Goal: Communication & Community: Answer question/provide support

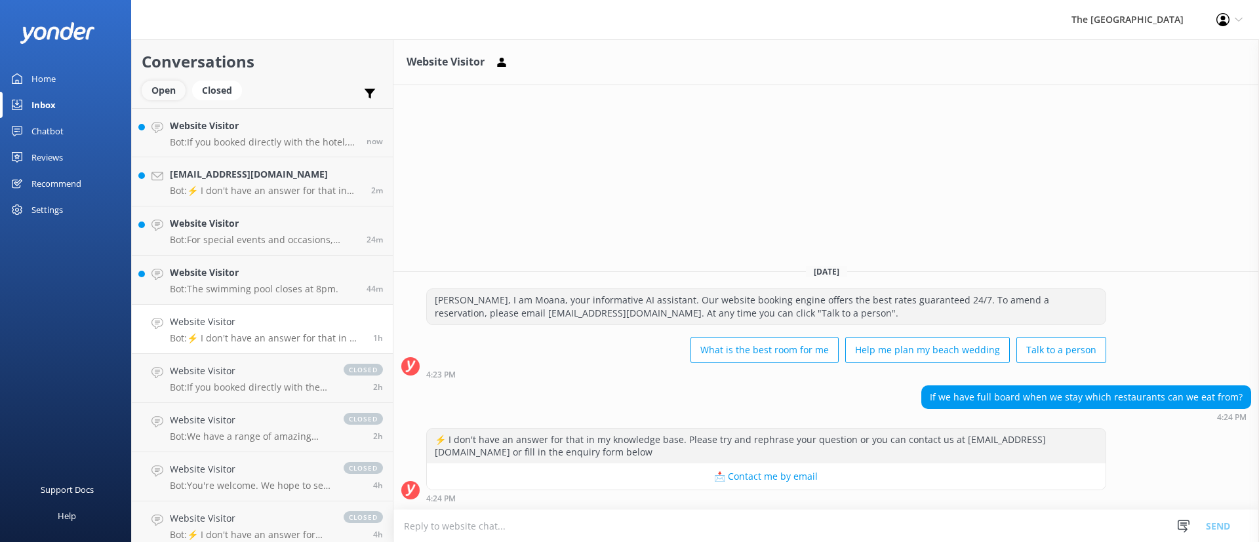
click at [161, 90] on div "Open" at bounding box center [164, 91] width 44 height 20
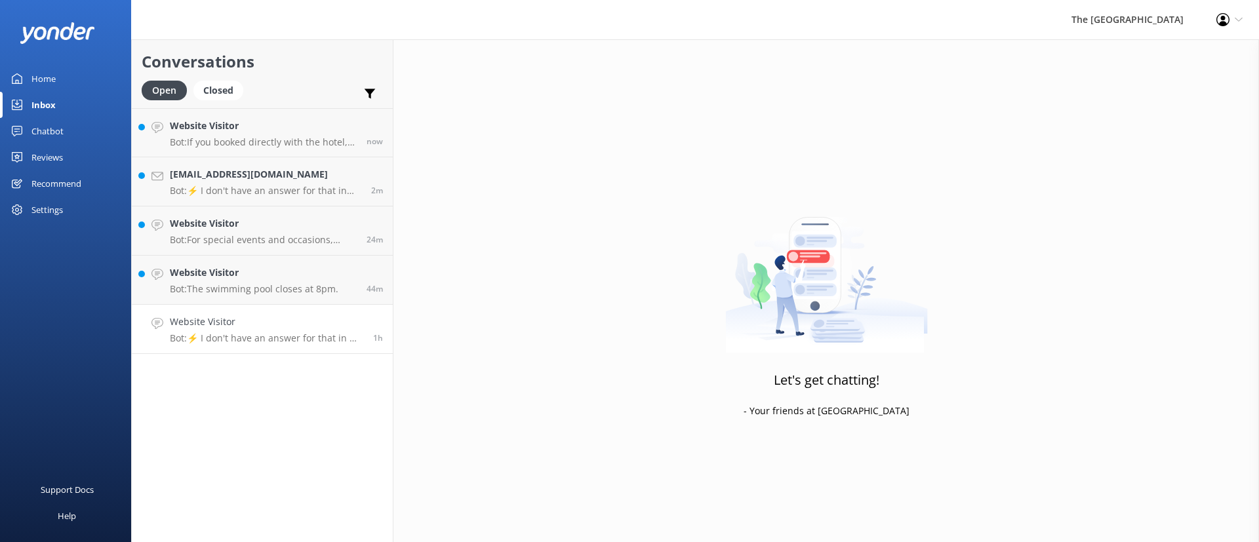
click at [266, 333] on p "Bot: ⚡ I don't have an answer for that in my knowledge base. Please try and rep…" at bounding box center [267, 339] width 194 height 12
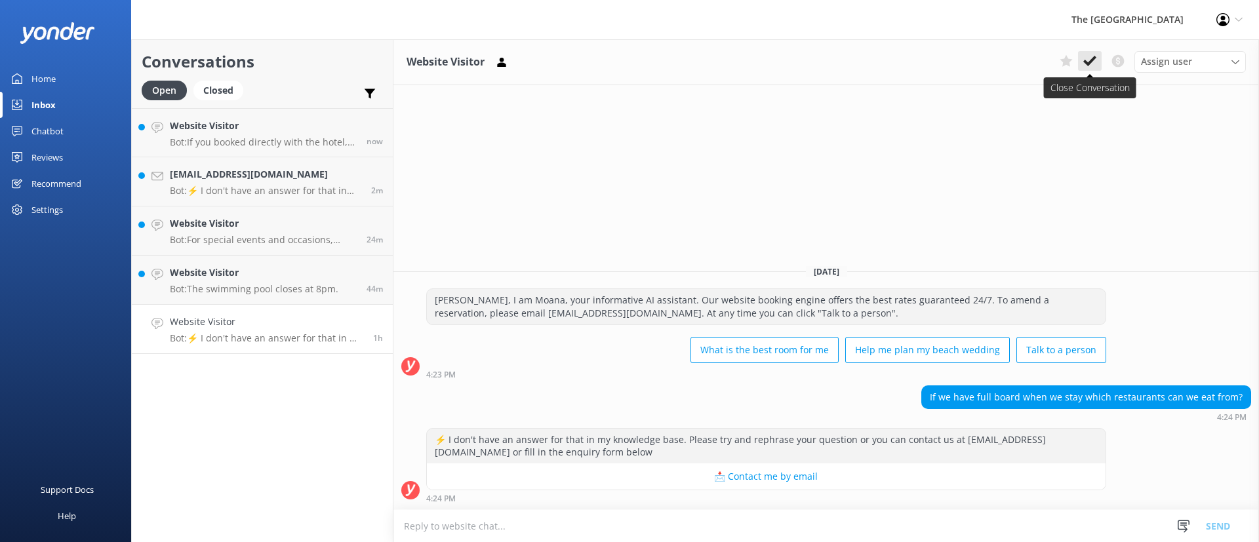
click at [1096, 56] on icon at bounding box center [1090, 60] width 13 height 13
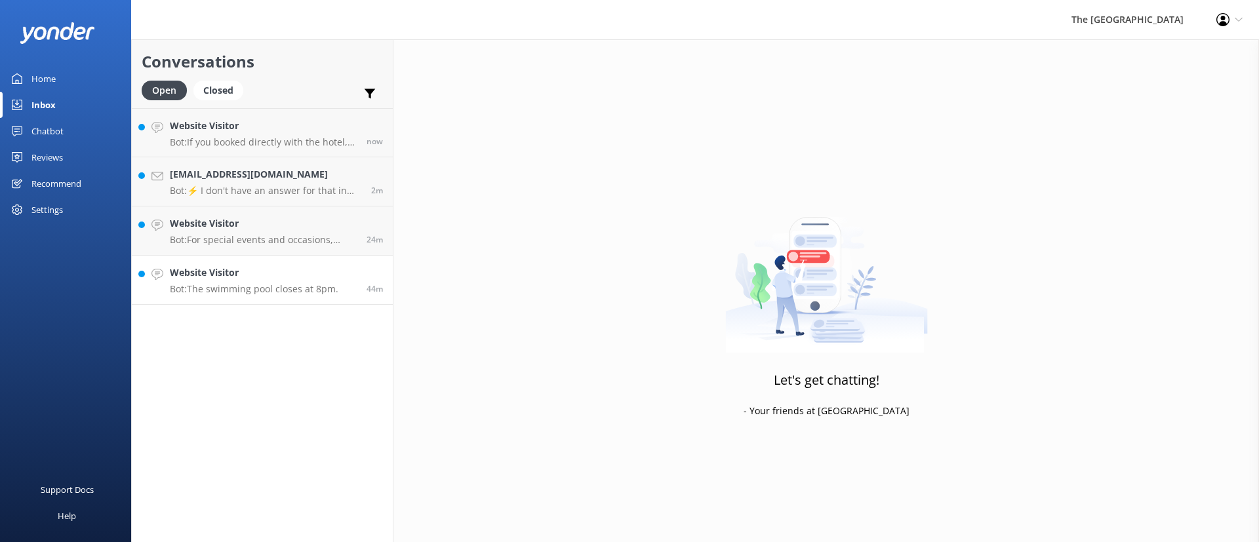
click at [203, 288] on p "Bot: The swimming pool closes at 8pm." at bounding box center [254, 289] width 169 height 12
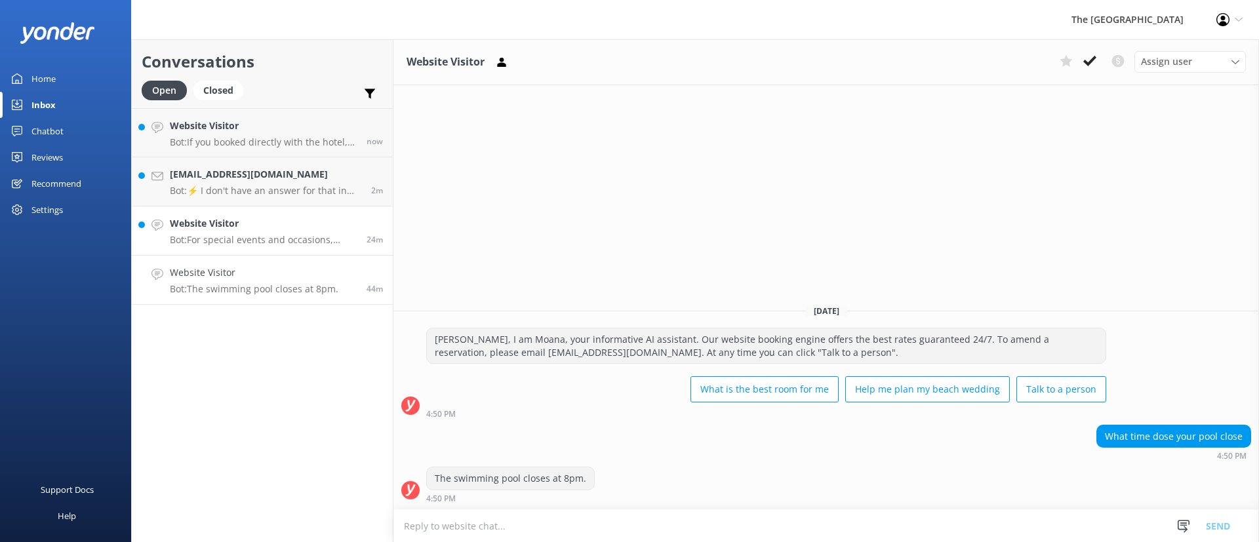
click at [242, 230] on h4 "Website Visitor" at bounding box center [263, 223] width 187 height 14
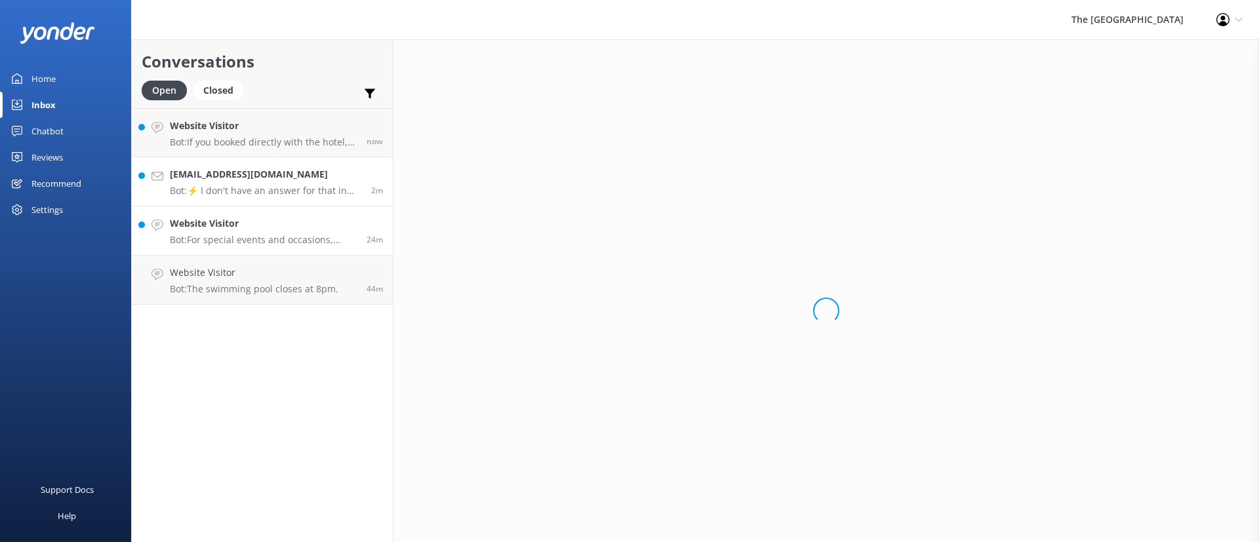
click at [263, 159] on link "[EMAIL_ADDRESS][DOMAIN_NAME] Bot: ⚡ I don't have an answer for that in my knowl…" at bounding box center [262, 181] width 261 height 49
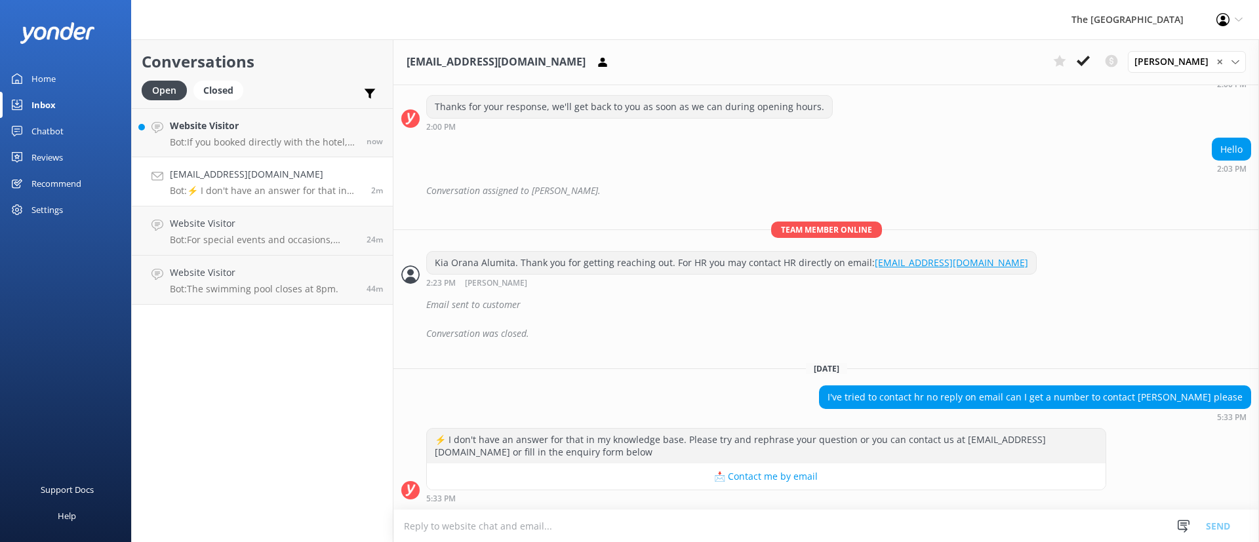
scroll to position [451, 0]
drag, startPoint x: 1075, startPoint y: 344, endPoint x: 1050, endPoint y: 331, distance: 28.2
click at [1061, 338] on div "[DATE] [PERSON_NAME], I am Moana, your informative AI assistant. Our website bo…" at bounding box center [827, 85] width 866 height 850
click at [1057, 293] on div "Team member online [PERSON_NAME]. Thank you for getting reaching out. For HR yo…" at bounding box center [827, 258] width 866 height 73
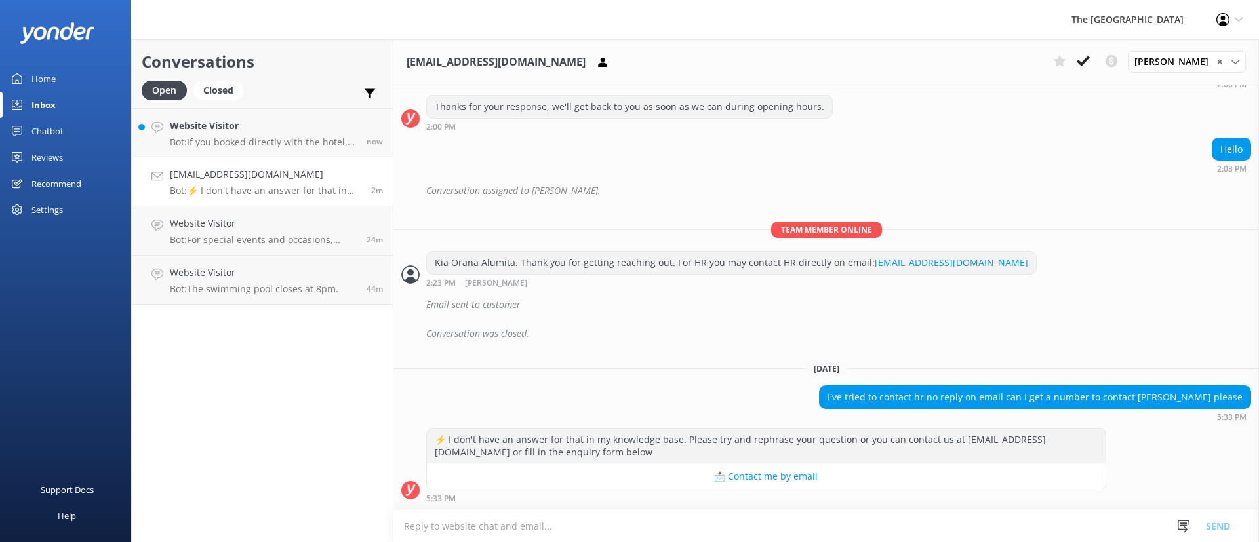
click at [988, 343] on div "Conversation was closed." at bounding box center [838, 334] width 825 height 22
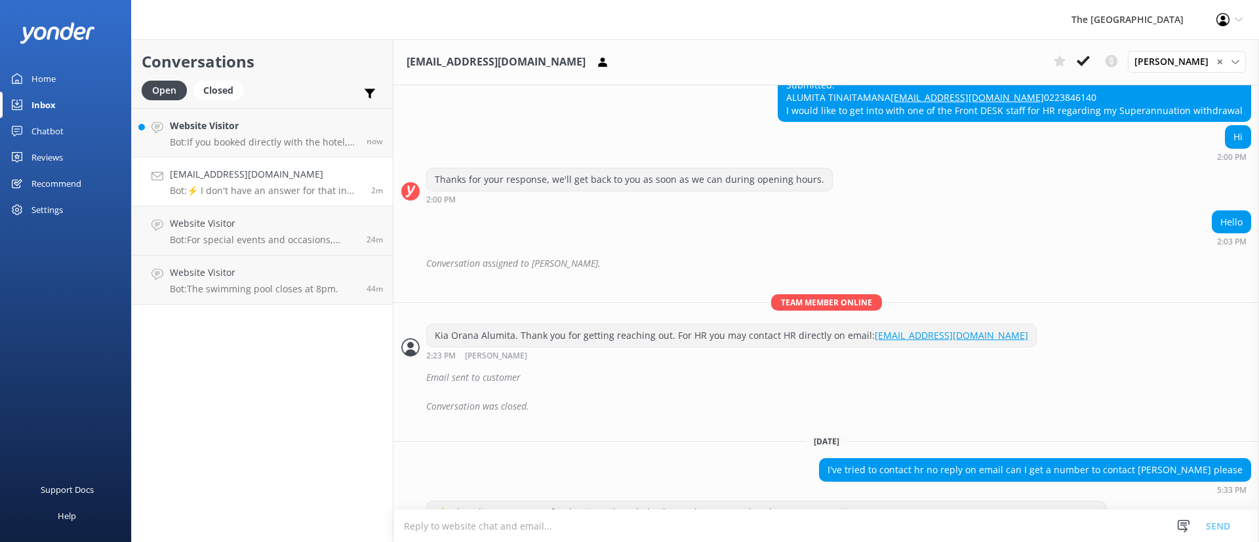
scroll to position [255, 0]
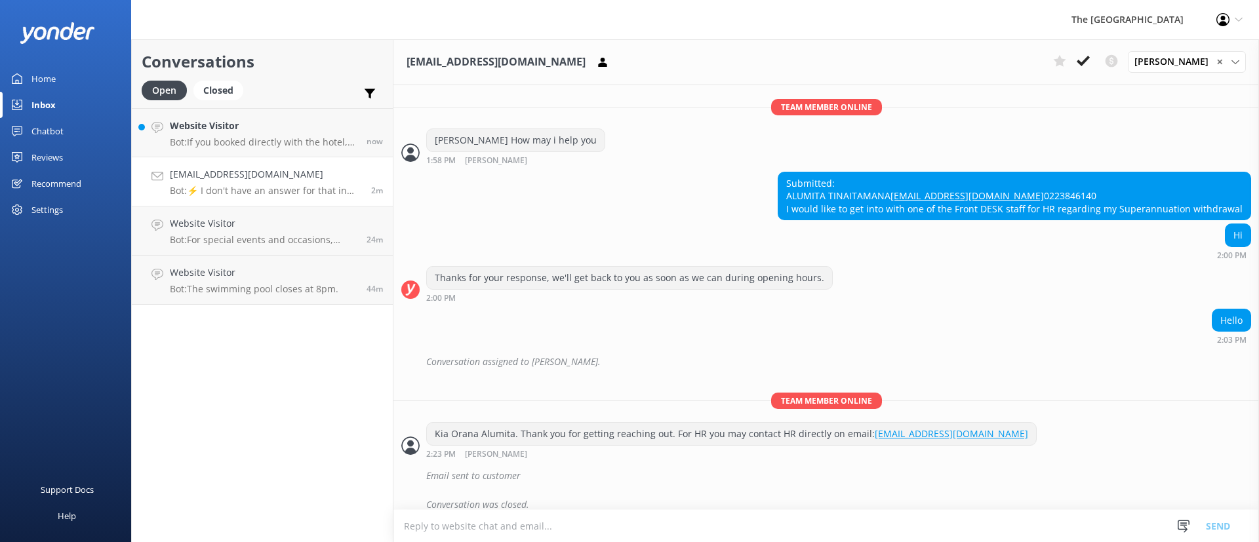
click at [1040, 337] on div "Hello 2:03 PM" at bounding box center [827, 327] width 866 height 36
click at [220, 115] on link "Website Visitor Bot: If you booked directly with the hotel, you can amend your …" at bounding box center [262, 132] width 261 height 49
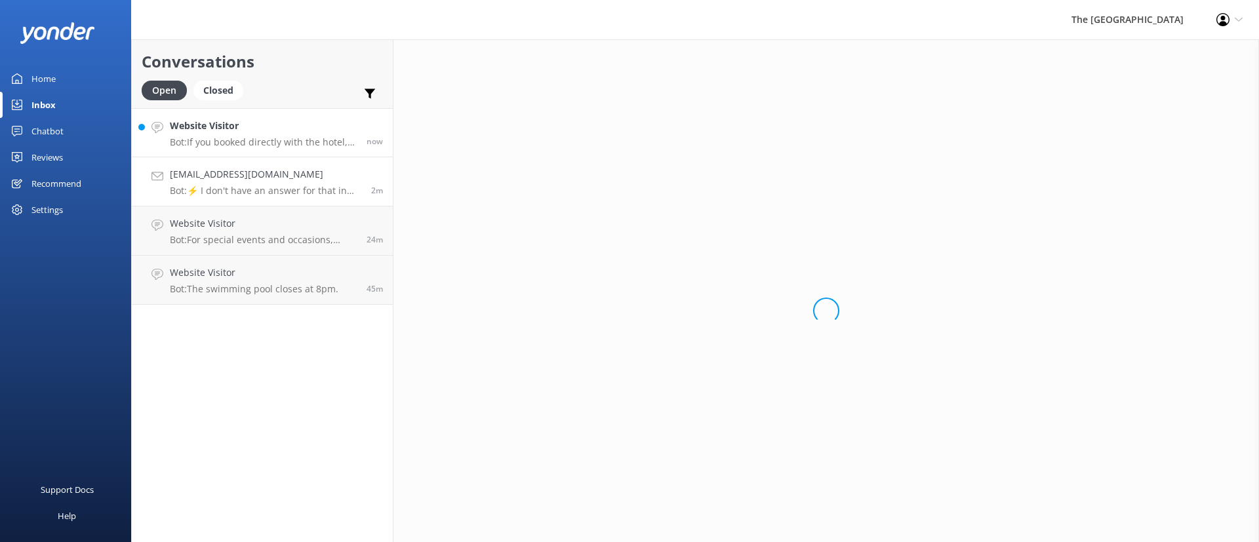
click at [285, 194] on p "Bot: ⚡ I don't have an answer for that in my knowledge base. Please try and rep…" at bounding box center [266, 191] width 192 height 12
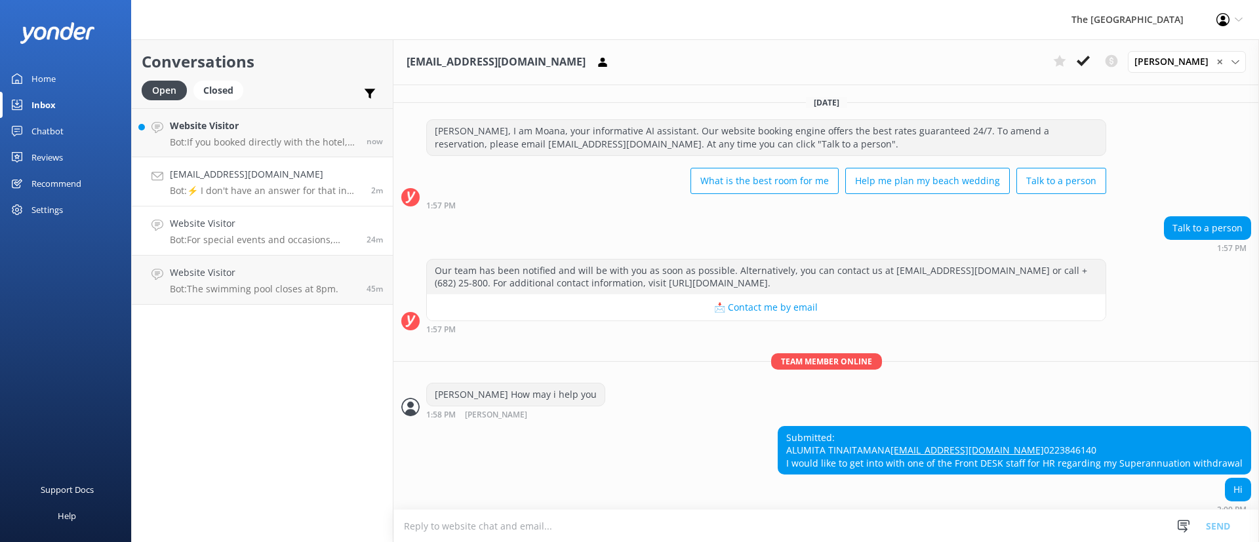
click at [287, 237] on p "Bot: For special events and occasions, please email our team at [EMAIL_ADDRESS]…" at bounding box center [263, 240] width 187 height 12
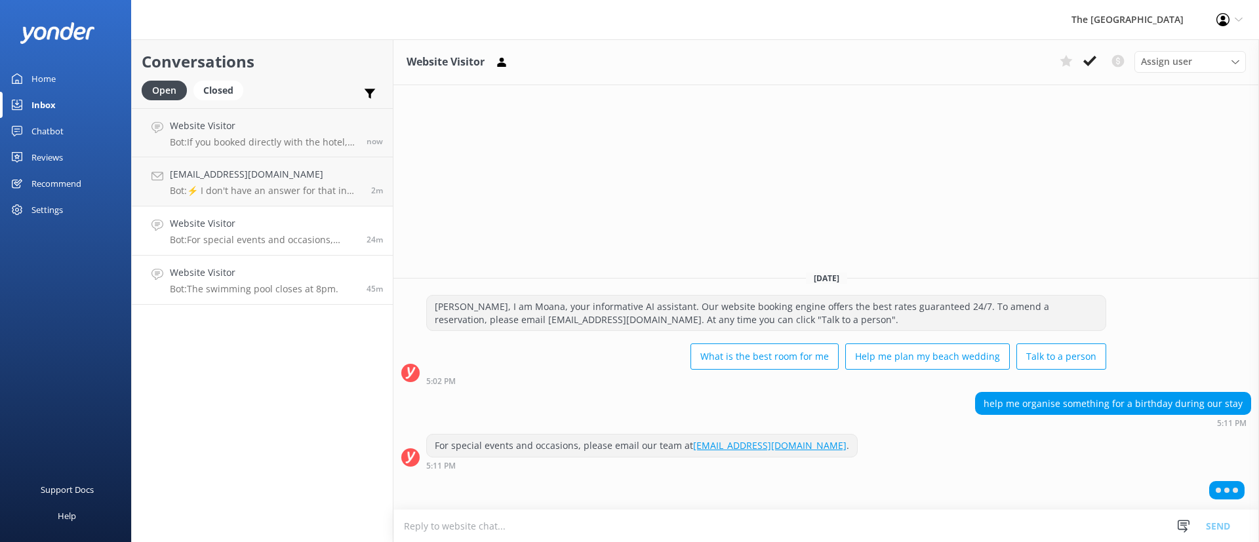
click at [297, 281] on div "Website Visitor Bot: The swimming pool closes at 8pm." at bounding box center [254, 280] width 169 height 29
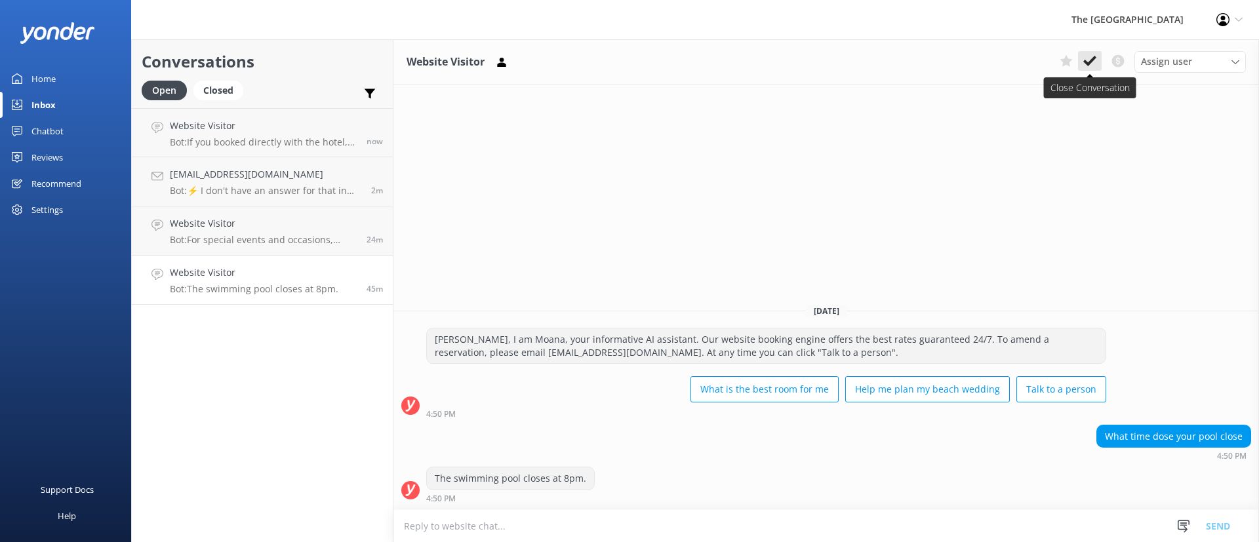
click at [1088, 62] on use at bounding box center [1090, 61] width 13 height 10
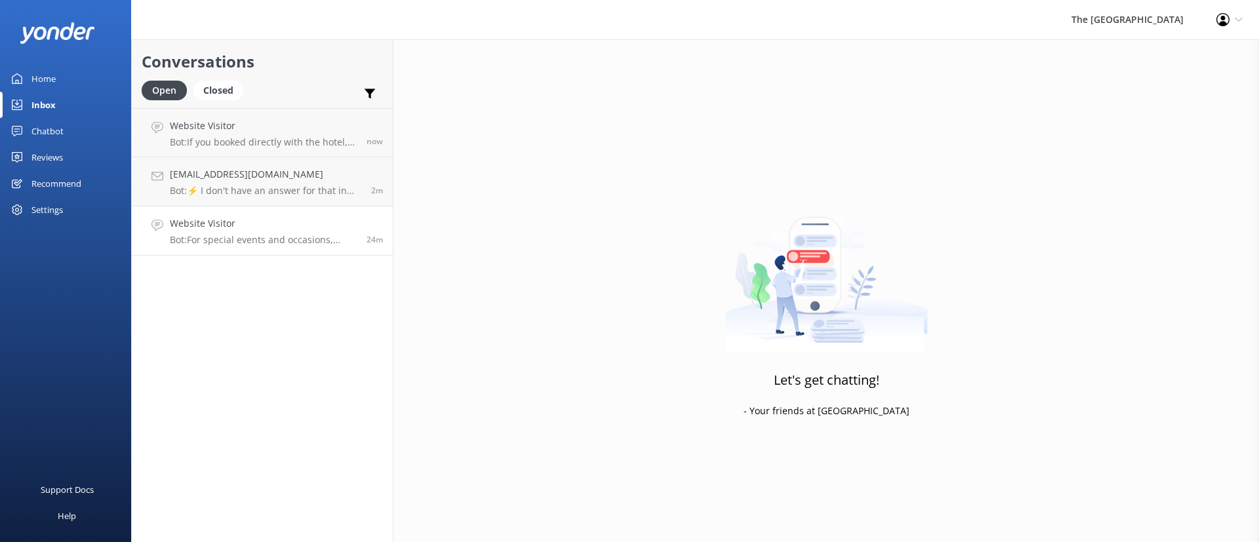
click at [281, 239] on p "Bot: For special events and occasions, please email our team at [EMAIL_ADDRESS]…" at bounding box center [263, 240] width 187 height 12
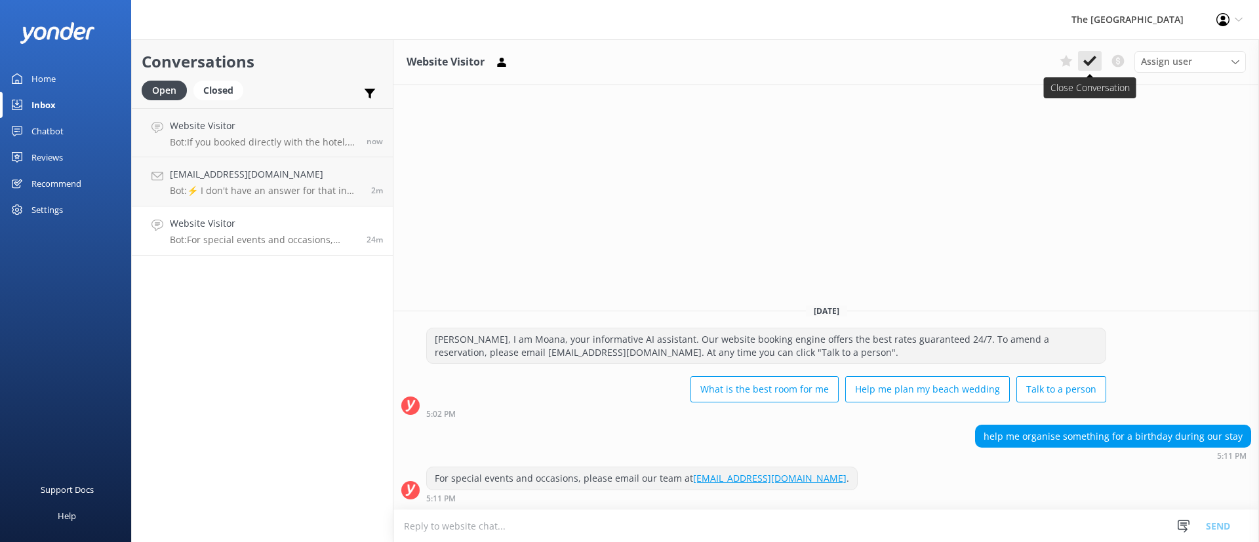
click at [1088, 59] on icon at bounding box center [1090, 60] width 13 height 13
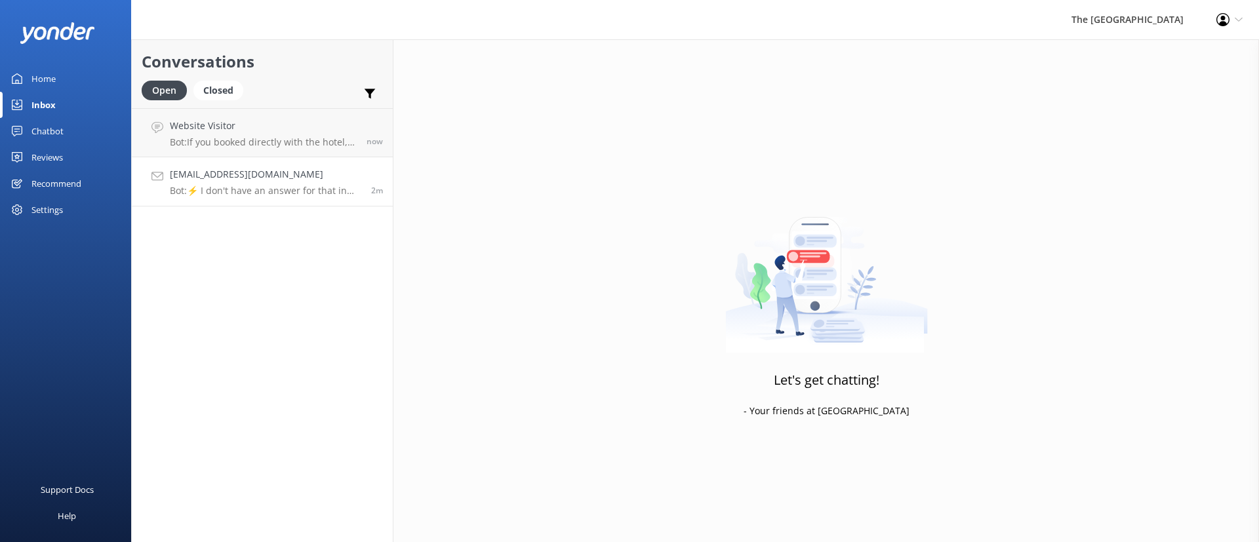
click at [237, 189] on p "Bot: ⚡ I don't have an answer for that in my knowledge base. Please try and rep…" at bounding box center [266, 191] width 192 height 12
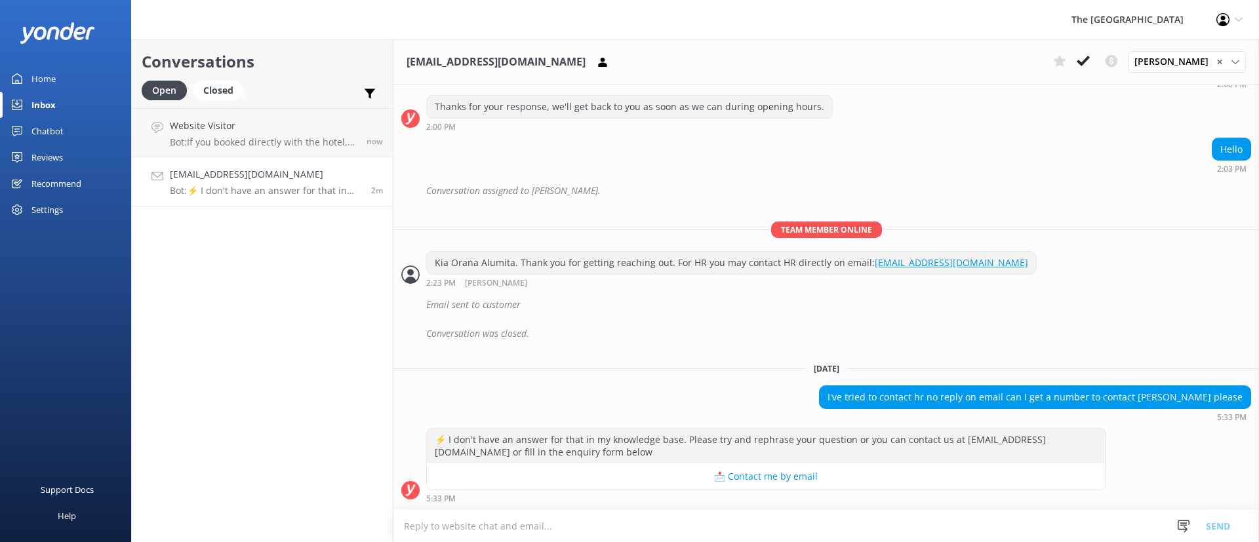
scroll to position [451, 0]
click at [910, 344] on div "Conversation was closed." at bounding box center [838, 334] width 825 height 22
click at [910, 343] on div "Conversation was closed." at bounding box center [838, 334] width 825 height 22
click at [906, 338] on div "Conversation was closed." at bounding box center [838, 334] width 825 height 22
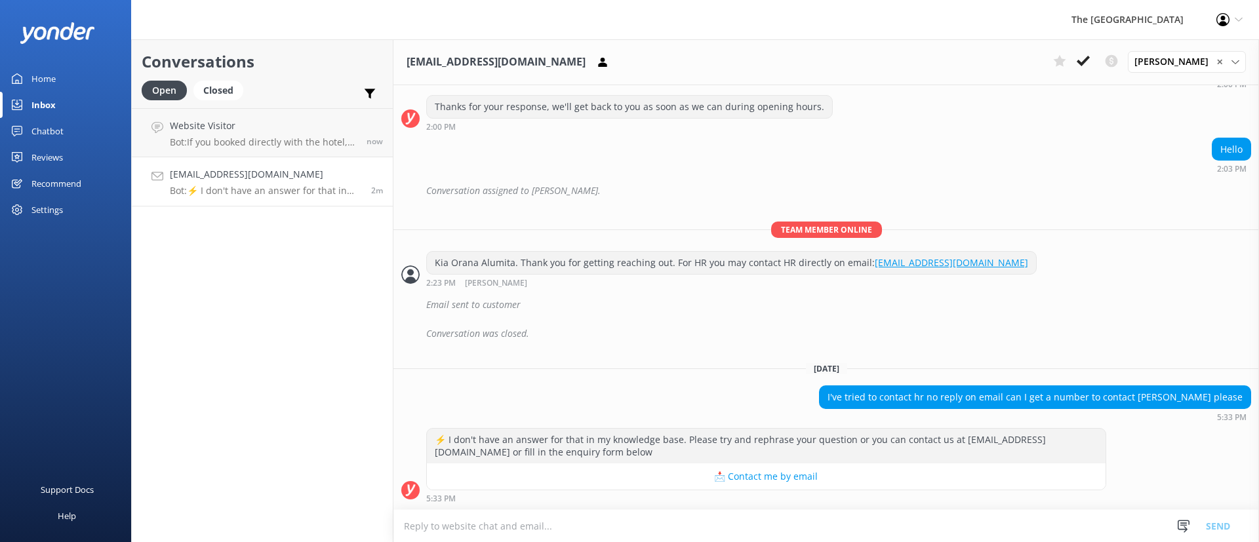
click at [779, 316] on div "Email sent to customer" at bounding box center [838, 305] width 825 height 22
click at [783, 317] on div "Email sent to customer" at bounding box center [827, 308] width 866 height 29
click at [219, 175] on h4 "[EMAIL_ADDRESS][DOMAIN_NAME]" at bounding box center [266, 174] width 192 height 14
click at [221, 176] on h4 "[EMAIL_ADDRESS][DOMAIN_NAME]" at bounding box center [266, 174] width 192 height 14
click at [712, 347] on div "Conversation was closed." at bounding box center [827, 337] width 866 height 29
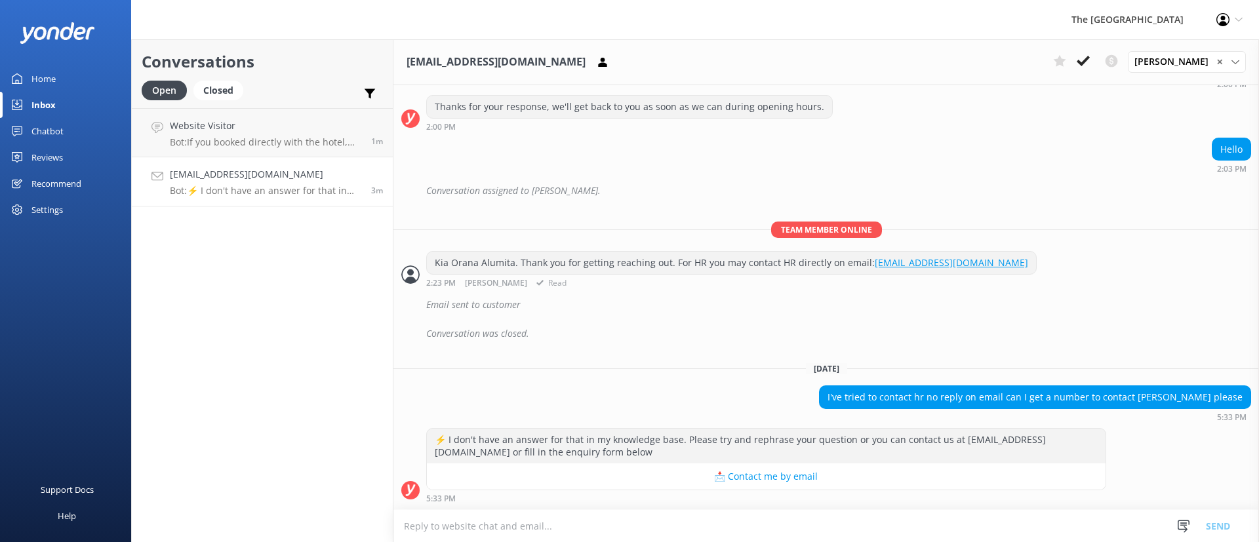
click at [1059, 255] on div "Kia Orana Alumita. Thank you for getting reaching out. For HR you may contact H…" at bounding box center [827, 269] width 866 height 36
click at [966, 315] on div "Email sent to customer" at bounding box center [838, 305] width 825 height 22
click at [288, 135] on div "Website Visitor Bot: If you booked directly with the hotel, you can amend your …" at bounding box center [266, 133] width 192 height 28
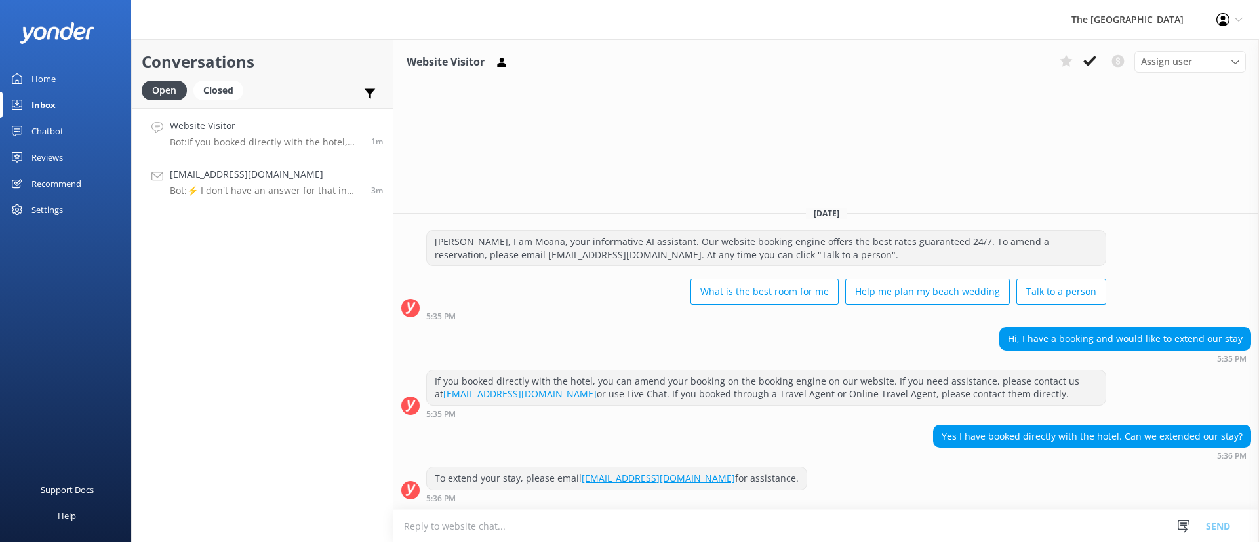
click at [310, 186] on p "Bot: ⚡ I don't have an answer for that in my knowledge base. Please try and rep…" at bounding box center [266, 191] width 192 height 12
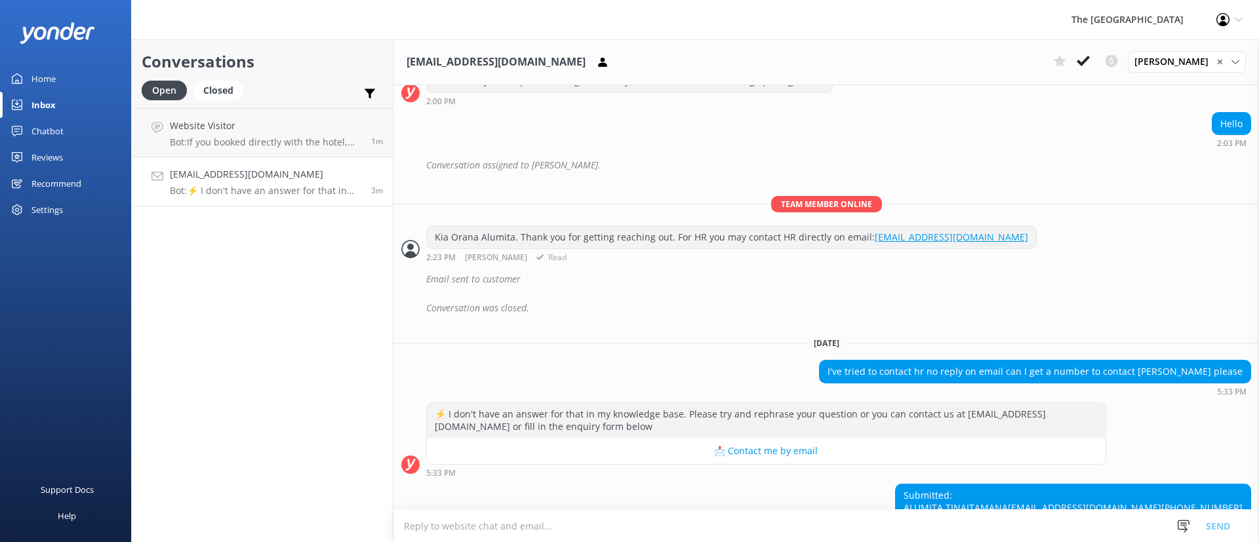
scroll to position [532, 0]
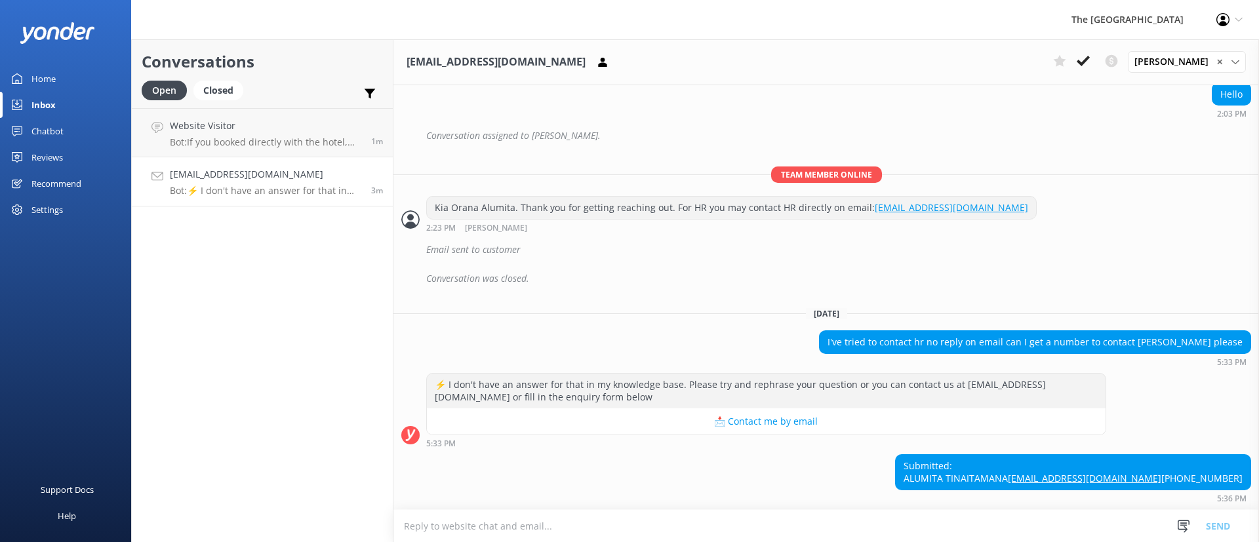
click at [699, 306] on div "[DATE]" at bounding box center [827, 313] width 866 height 14
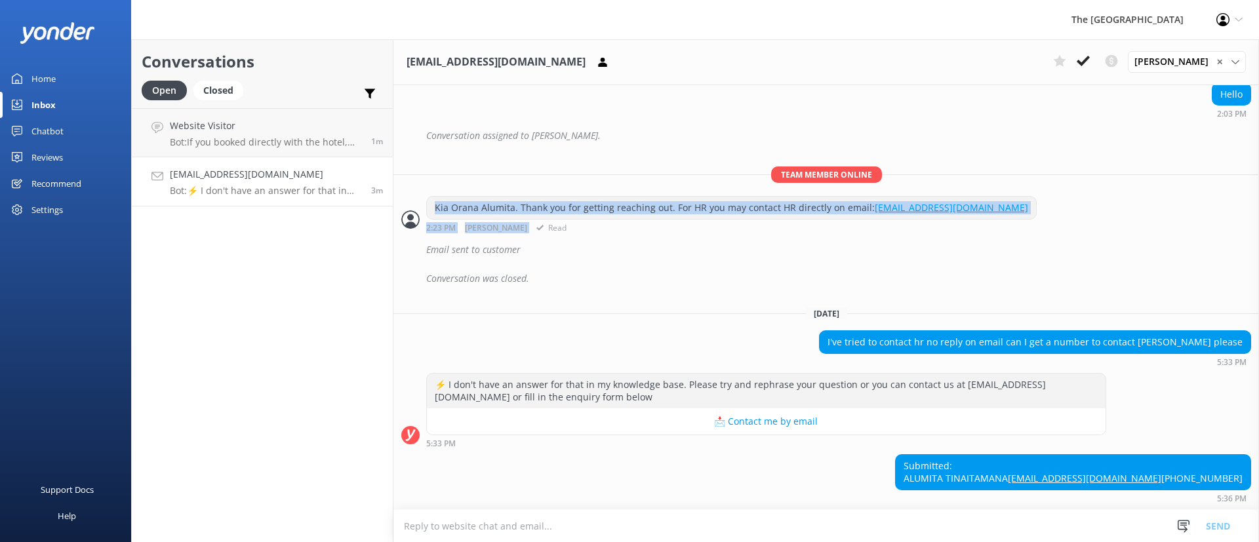
drag, startPoint x: 945, startPoint y: 165, endPoint x: 918, endPoint y: 157, distance: 27.4
click at [909, 167] on div "Team member online [PERSON_NAME]. Thank you for getting reaching out. For HR yo…" at bounding box center [827, 203] width 866 height 73
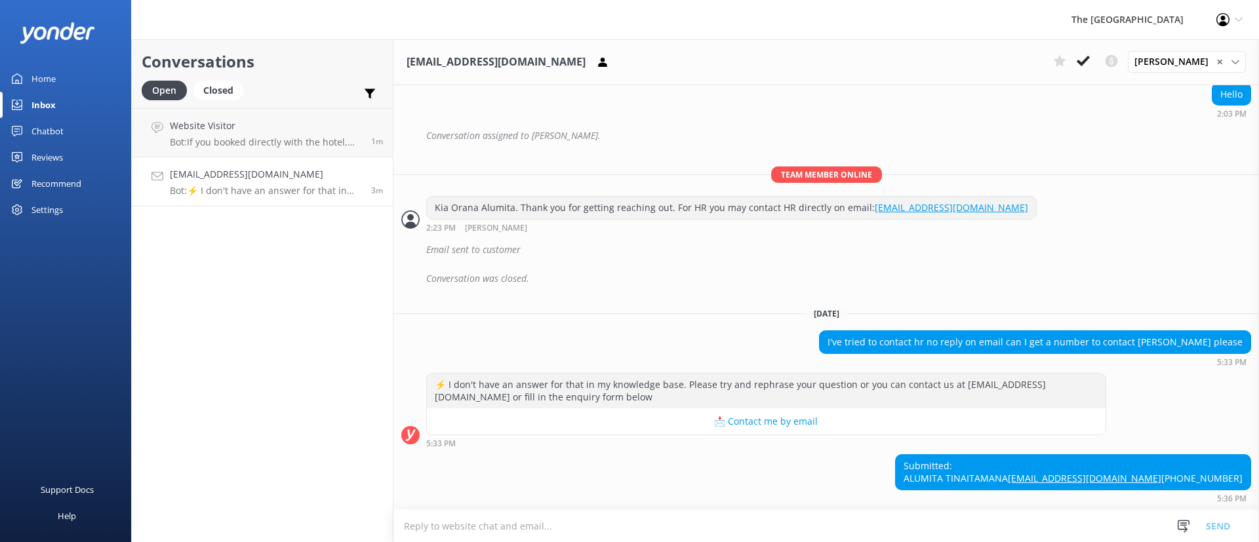
click at [1172, 239] on div "Email sent to customer" at bounding box center [838, 250] width 825 height 22
click at [722, 331] on div "I've tried to contact hr no reply on email can I get a number to contact [PERSO…" at bounding box center [827, 349] width 866 height 36
click at [259, 134] on div "Website Visitor Bot: If you booked directly with the hotel, you can amend your …" at bounding box center [266, 133] width 192 height 28
